Goal: Task Accomplishment & Management: Manage account settings

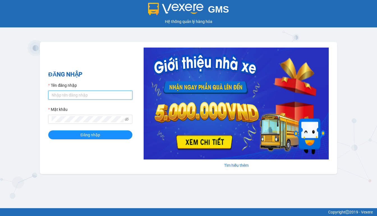
type input "thanh.duyquy"
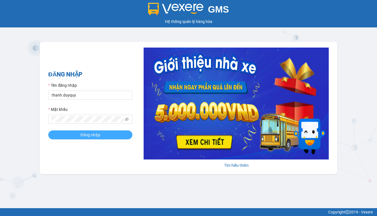
click at [88, 133] on span "Đăng nhập" at bounding box center [90, 135] width 20 height 6
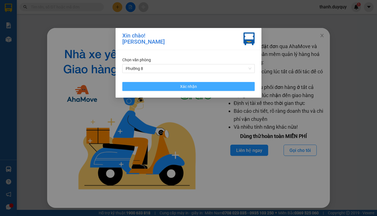
click at [195, 88] on span "Xác nhận" at bounding box center [188, 87] width 17 height 6
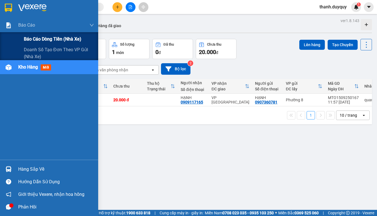
click at [28, 37] on span "Báo cáo dòng tiền (nhà xe)" at bounding box center [52, 39] width 57 height 7
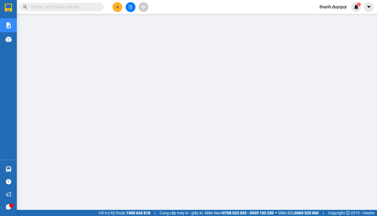
click at [333, 7] on span "thanh.duyquy" at bounding box center [333, 6] width 36 height 7
click at [324, 15] on span "Đăng xuất" at bounding box center [335, 17] width 25 height 6
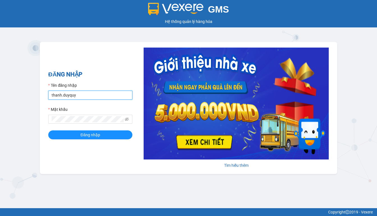
click at [95, 93] on input "thanh.duyquy" at bounding box center [90, 95] width 84 height 9
type input "[PERSON_NAME].thaochau"
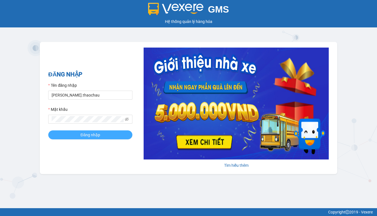
click at [105, 132] on button "Đăng nhập" at bounding box center [90, 135] width 84 height 9
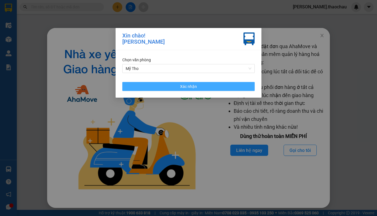
click at [190, 86] on span "Xác nhận" at bounding box center [188, 87] width 17 height 6
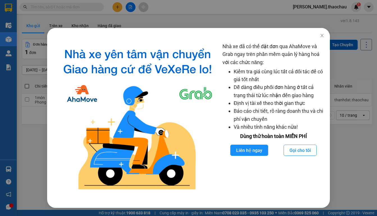
click at [26, 141] on div "Nhà xe đã có thể đặt đơn qua AhaMove và Grab ngay trên phần mềm quản lý hàng ho…" at bounding box center [188, 108] width 377 height 216
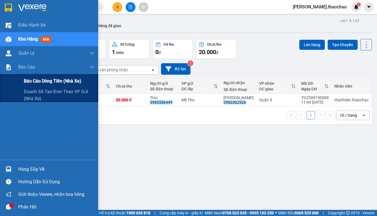
click at [34, 81] on span "Báo cáo dòng tiền (nhà xe)" at bounding box center [52, 81] width 57 height 7
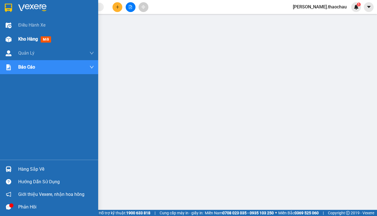
click at [25, 39] on span "Kho hàng" at bounding box center [28, 38] width 20 height 5
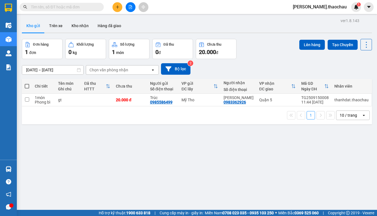
click at [28, 69] on input "09/09/2025 – 15/09/2025" at bounding box center [52, 70] width 61 height 9
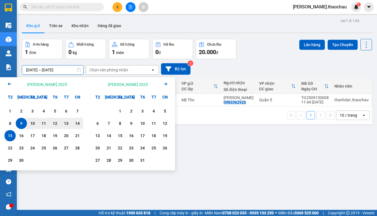
click at [8, 84] on icon "Previous month." at bounding box center [9, 84] width 3 height 3
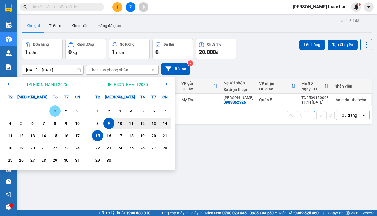
click at [8, 84] on icon "Previous month." at bounding box center [9, 84] width 3 height 3
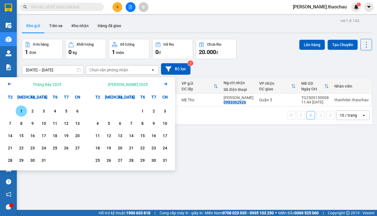
click at [8, 84] on icon "Previous month." at bounding box center [9, 84] width 3 height 3
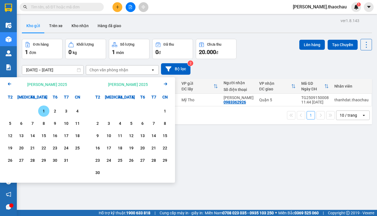
click at [8, 84] on icon "Previous month." at bounding box center [9, 84] width 3 height 3
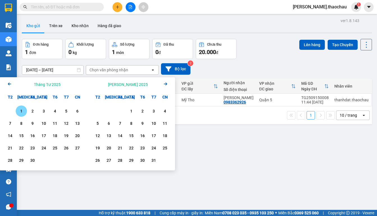
click at [8, 84] on icon "Previous month." at bounding box center [9, 84] width 3 height 3
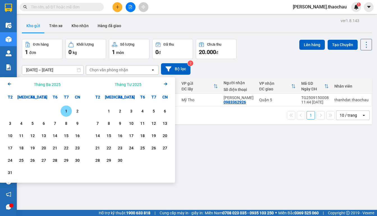
click at [8, 84] on icon "Previous month." at bounding box center [9, 84] width 3 height 3
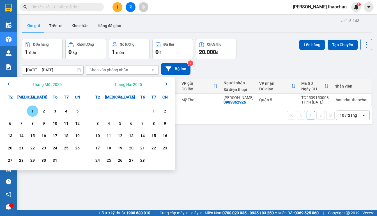
click at [33, 112] on div "1" at bounding box center [33, 111] width 8 height 7
click at [73, 70] on input "01/01/2025 – / /" at bounding box center [52, 70] width 61 height 9
click at [163, 84] on icon "Arrow Right" at bounding box center [165, 84] width 7 height 7
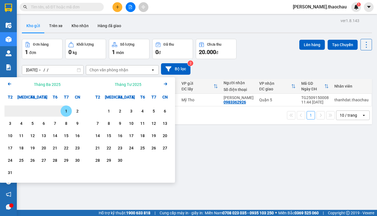
click at [163, 84] on icon "Arrow Right" at bounding box center [165, 84] width 7 height 7
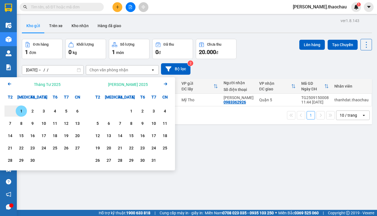
click at [163, 84] on icon "Arrow Right" at bounding box center [165, 84] width 7 height 7
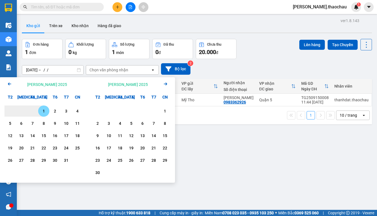
click at [163, 84] on icon "Arrow Right" at bounding box center [165, 84] width 7 height 7
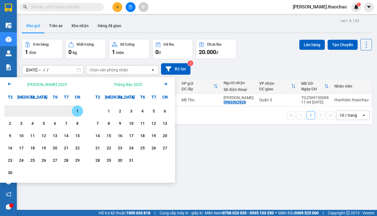
click at [163, 84] on icon "Arrow Right" at bounding box center [165, 84] width 7 height 7
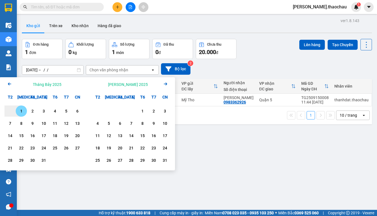
click at [163, 84] on icon "Arrow Right" at bounding box center [165, 84] width 7 height 7
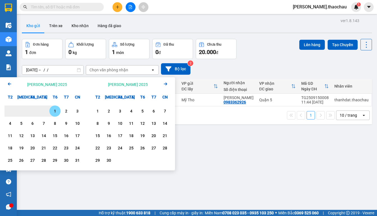
click at [163, 84] on icon "Arrow Right" at bounding box center [165, 84] width 7 height 7
click at [166, 83] on icon "Next month." at bounding box center [165, 84] width 3 height 3
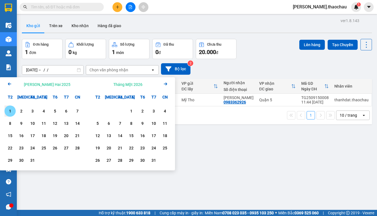
click at [166, 83] on icon "Next month." at bounding box center [165, 84] width 3 height 3
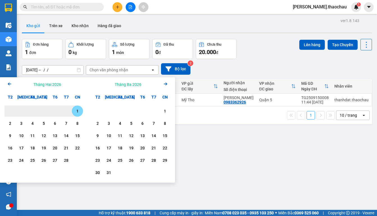
click at [166, 83] on icon "Next month." at bounding box center [165, 84] width 3 height 3
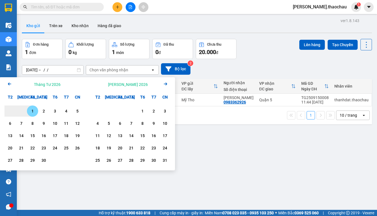
click at [11, 86] on icon "Arrow Left" at bounding box center [9, 84] width 7 height 7
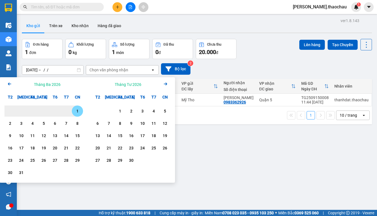
click at [11, 86] on icon "Arrow Left" at bounding box center [9, 84] width 7 height 7
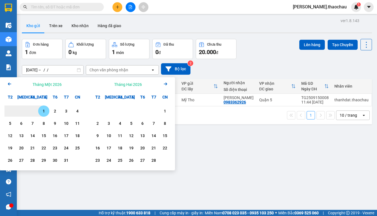
click at [11, 86] on icon "Arrow Left" at bounding box center [9, 84] width 7 height 7
click at [8, 84] on icon "Previous month." at bounding box center [9, 84] width 3 height 3
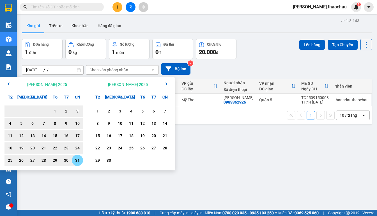
click at [78, 159] on div "31" at bounding box center [77, 160] width 8 height 7
type input "01/01/2025 – 31/08/2025"
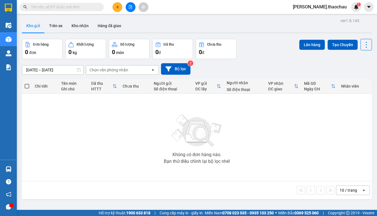
click at [151, 70] on icon "open" at bounding box center [153, 70] width 4 height 4
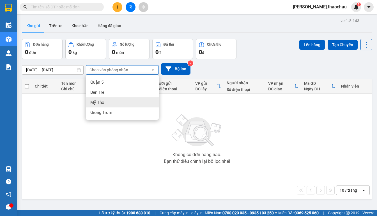
click at [132, 102] on div "Mỹ Tho" at bounding box center [122, 103] width 73 height 10
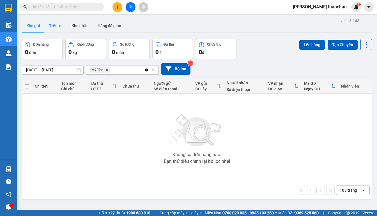
click at [56, 24] on button "Trên xe" at bounding box center [56, 25] width 22 height 13
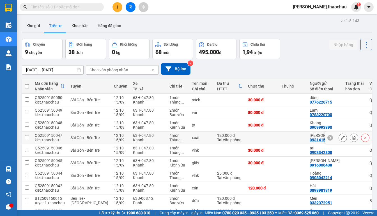
scroll to position [36, 0]
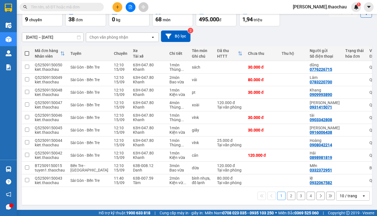
click at [350, 195] on div "10 / trang" at bounding box center [348, 196] width 17 height 6
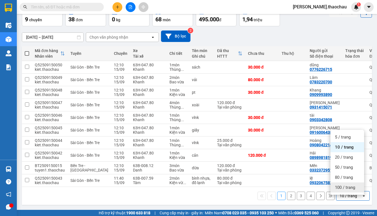
click at [349, 185] on span "100 / trang" at bounding box center [345, 188] width 20 height 6
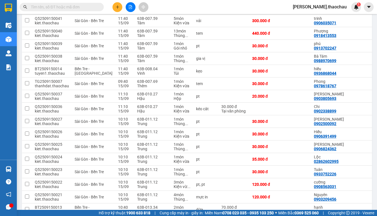
scroll to position [0, 0]
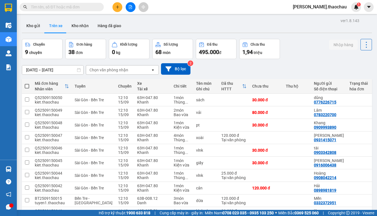
click at [26, 68] on input "[DATE] – [DATE]" at bounding box center [52, 70] width 61 height 9
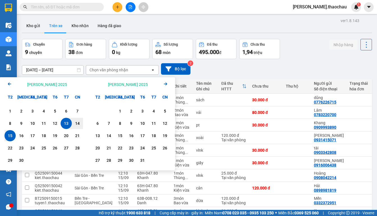
click at [10, 82] on icon "Arrow Left" at bounding box center [9, 84] width 7 height 7
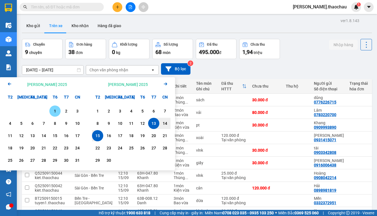
click at [10, 82] on icon "Arrow Left" at bounding box center [9, 84] width 7 height 7
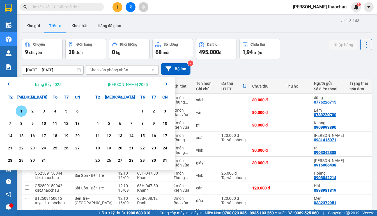
click at [10, 82] on icon "Arrow Left" at bounding box center [9, 84] width 7 height 7
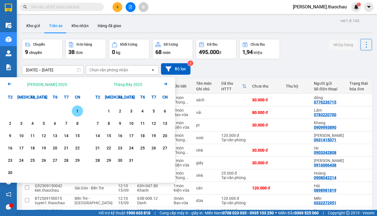
click at [10, 82] on icon "Arrow Left" at bounding box center [9, 84] width 7 height 7
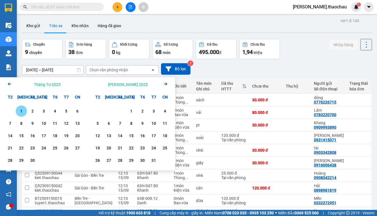
click at [10, 82] on icon "Arrow Left" at bounding box center [9, 84] width 7 height 7
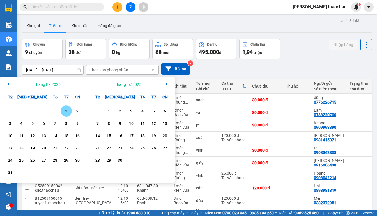
click at [10, 82] on icon "Arrow Left" at bounding box center [9, 84] width 7 height 7
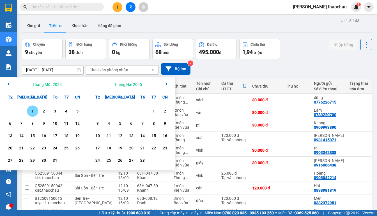
click at [31, 110] on div "1" at bounding box center [33, 111] width 8 height 7
click at [75, 72] on input "01/01/2025 – / /" at bounding box center [52, 70] width 61 height 9
click at [168, 84] on icon "Arrow Right" at bounding box center [165, 84] width 7 height 7
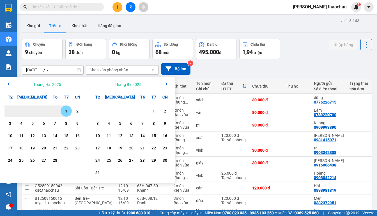
click at [168, 84] on icon "Arrow Right" at bounding box center [165, 84] width 7 height 7
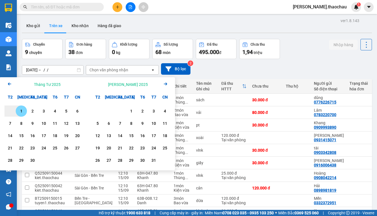
click at [168, 84] on icon "Arrow Right" at bounding box center [165, 84] width 7 height 7
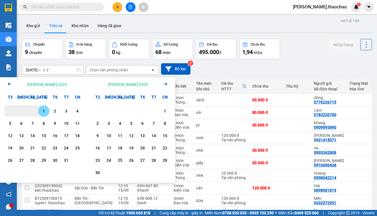
click at [168, 84] on icon "Arrow Right" at bounding box center [165, 84] width 7 height 7
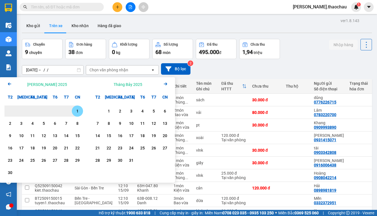
click at [168, 84] on icon "Arrow Right" at bounding box center [165, 84] width 7 height 7
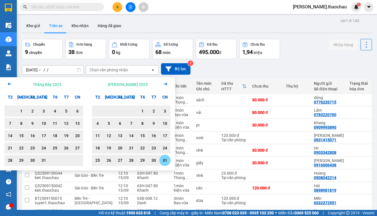
click at [163, 158] on div "31" at bounding box center [165, 160] width 8 height 7
type input "01/01/2025 – 31/08/2025"
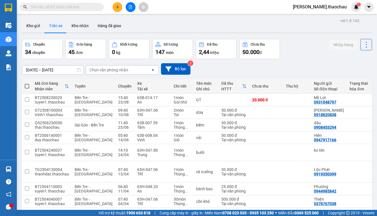
click at [153, 69] on icon "open" at bounding box center [153, 70] width 4 height 4
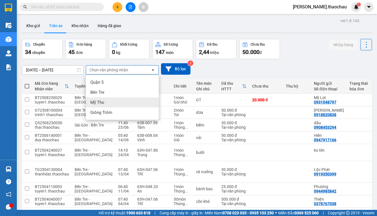
click at [102, 101] on span "Mỹ Tho" at bounding box center [97, 103] width 14 height 6
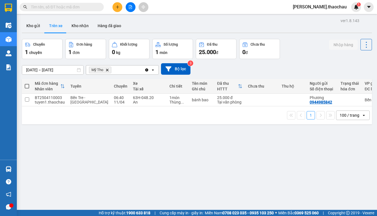
scroll to position [26, 0]
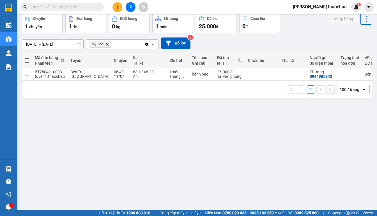
click at [91, 130] on div "ver 1.8.143 Kho gửi Trên xe Kho nhận Hàng đã giao Chuyến 1 chuyến Đơn hàng 1 đơ…" at bounding box center [197, 99] width 354 height 216
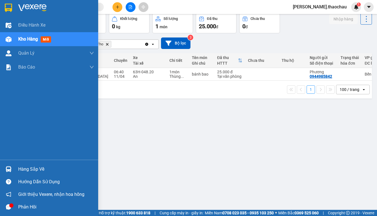
click at [32, 41] on span "Kho hàng" at bounding box center [28, 38] width 20 height 5
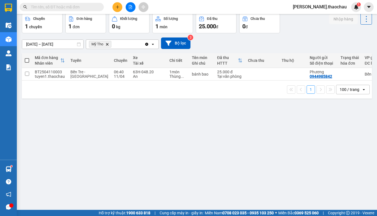
click at [38, 5] on input "text" at bounding box center [64, 7] width 66 height 6
click at [334, 4] on span "thanh.thaochau" at bounding box center [319, 6] width 63 height 7
click at [331, 16] on span "Đăng xuất" at bounding box center [333, 17] width 28 height 6
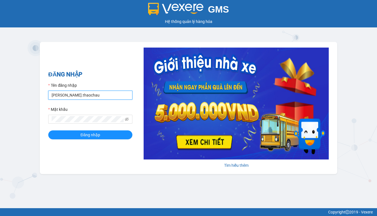
click at [90, 93] on input "[PERSON_NAME].thaochau" at bounding box center [90, 95] width 84 height 9
type input "thanh.duyquy"
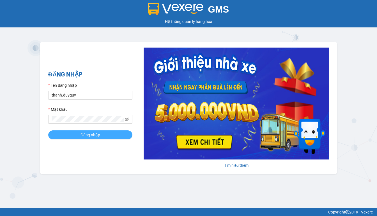
click at [112, 135] on button "Đăng nhập" at bounding box center [90, 135] width 84 height 9
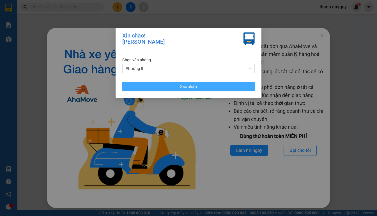
click at [198, 87] on button "Xác nhận" at bounding box center [188, 86] width 132 height 9
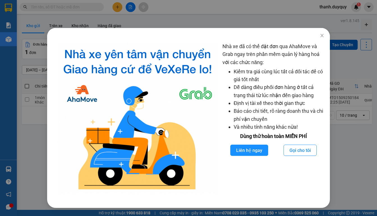
click at [27, 154] on div "Nhà xe đã có thể đặt đơn qua AhaMove và Grab ngay trên phần mềm quản lý hàng ho…" at bounding box center [188, 108] width 377 height 216
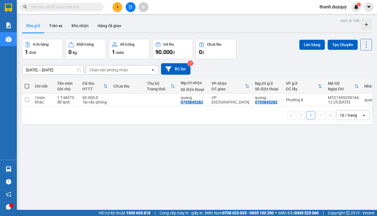
click at [68, 7] on input "text" at bounding box center [64, 7] width 66 height 6
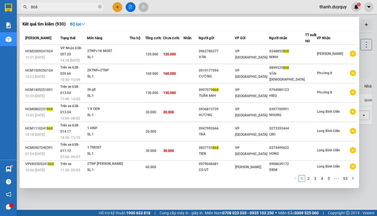
type input "868"
drag, startPoint x: 98, startPoint y: 0, endPoint x: 212, endPoint y: 14, distance: 114.6
click at [212, 14] on div at bounding box center [188, 108] width 377 height 216
